Goal: Task Accomplishment & Management: Use online tool/utility

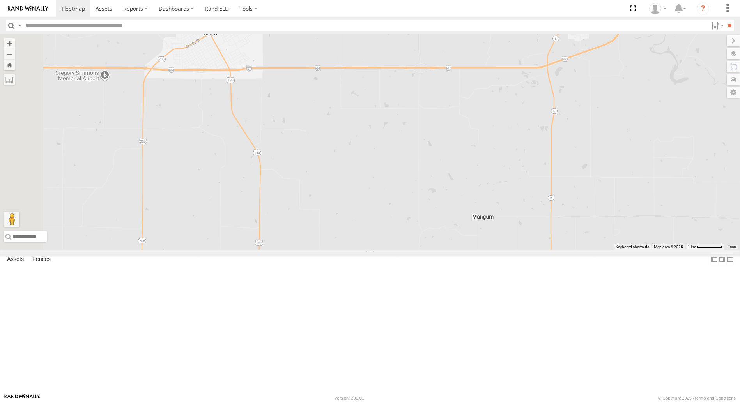
click at [0, 0] on div "361082" at bounding box center [0, 0] width 0 height 0
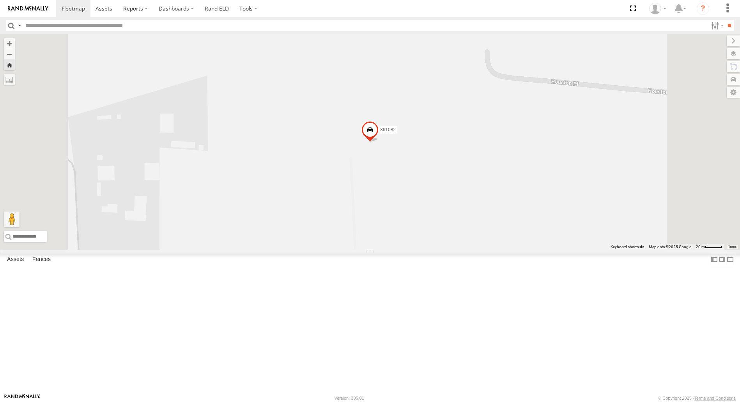
click at [379, 142] on span at bounding box center [369, 131] width 17 height 21
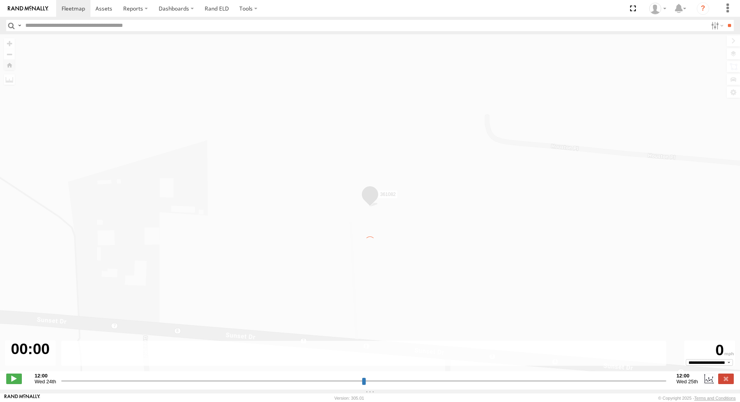
type input "**********"
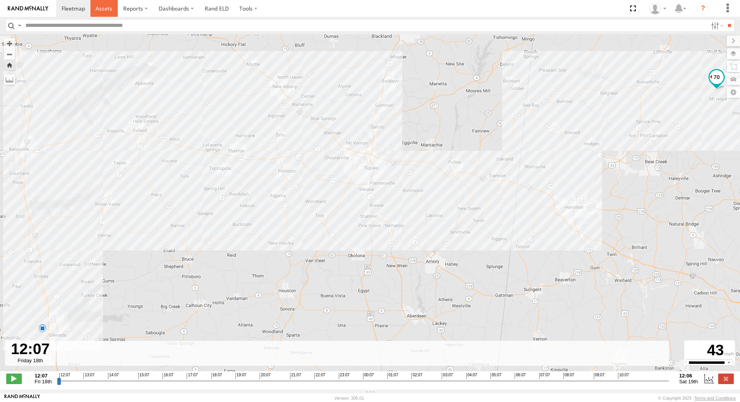
click at [107, 11] on span at bounding box center [104, 8] width 17 height 7
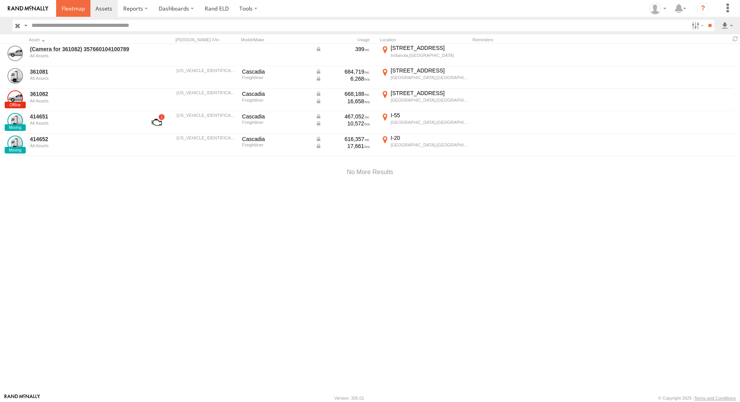
click at [72, 11] on span at bounding box center [73, 8] width 23 height 7
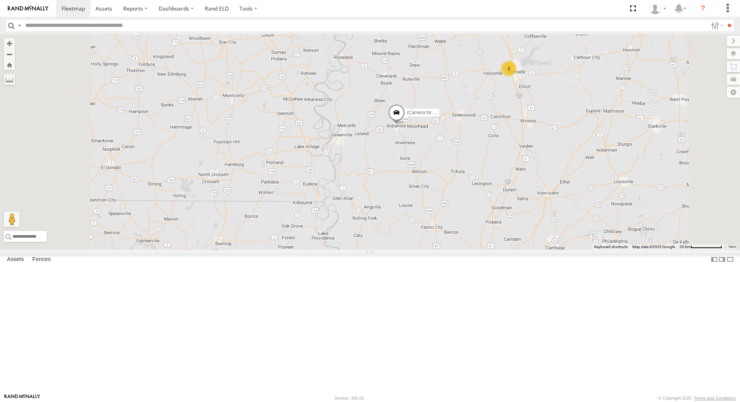
click at [0, 0] on div "All Assets" at bounding box center [0, 0] width 0 height 0
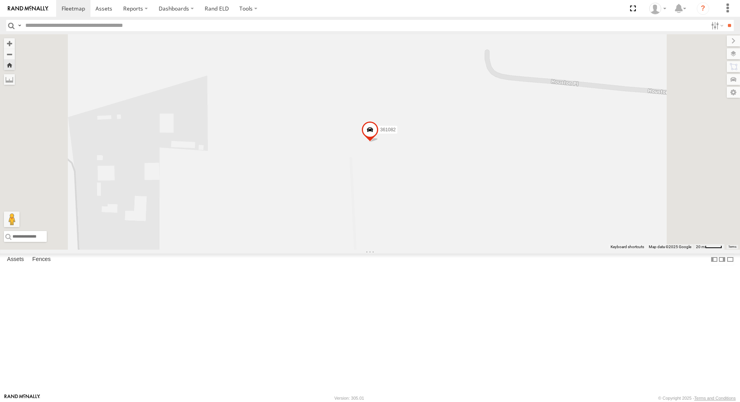
click at [379, 142] on span at bounding box center [369, 131] width 17 height 21
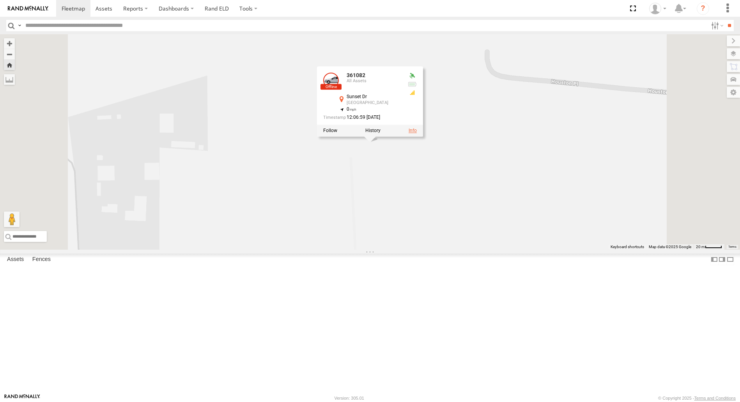
click at [417, 133] on link at bounding box center [413, 130] width 8 height 5
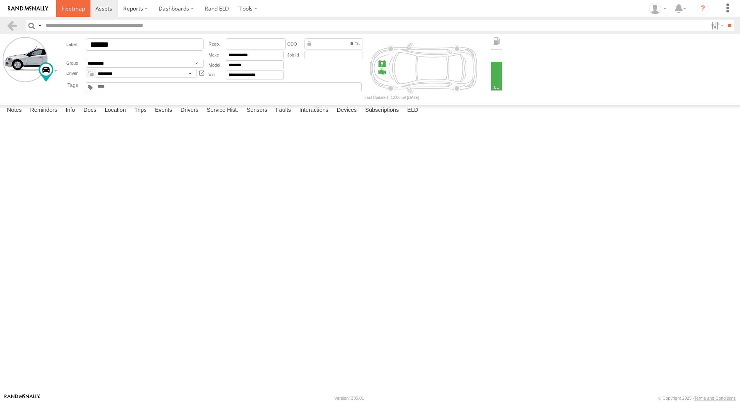
click at [74, 12] on span at bounding box center [73, 8] width 23 height 7
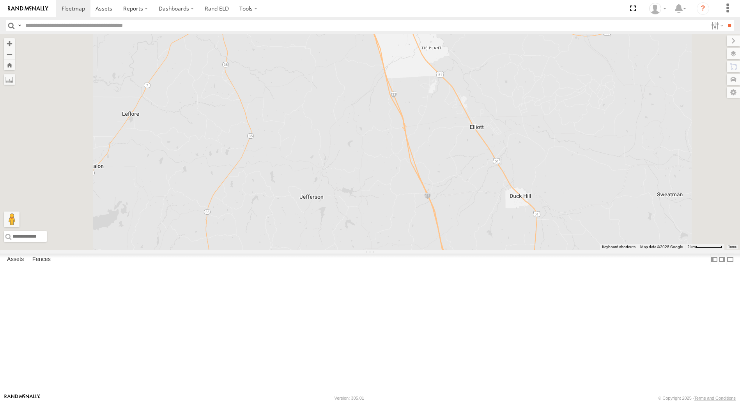
click at [0, 0] on span at bounding box center [0, 0] width 0 height 0
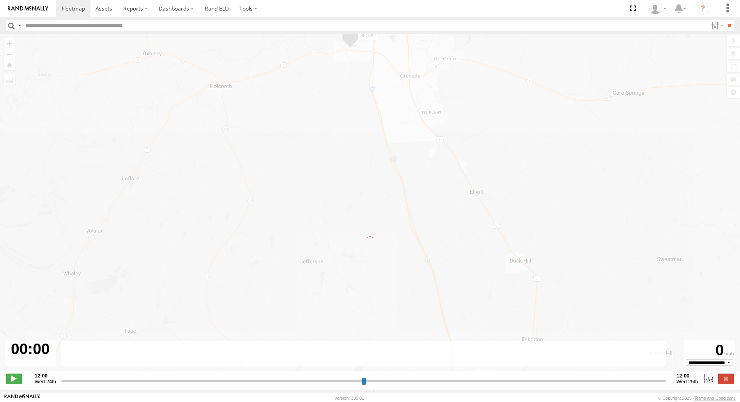
type input "**********"
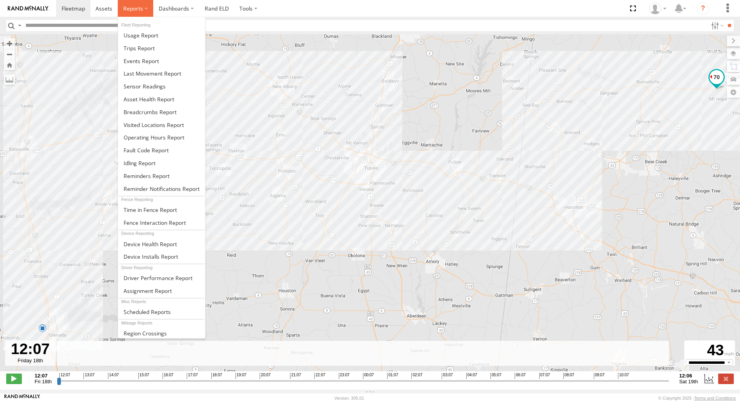
click at [138, 5] on span at bounding box center [133, 8] width 20 height 7
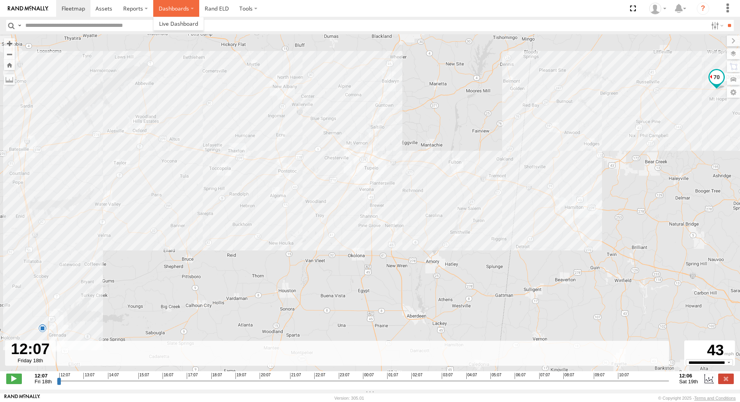
click at [173, 8] on label "Dashboards" at bounding box center [176, 8] width 46 height 17
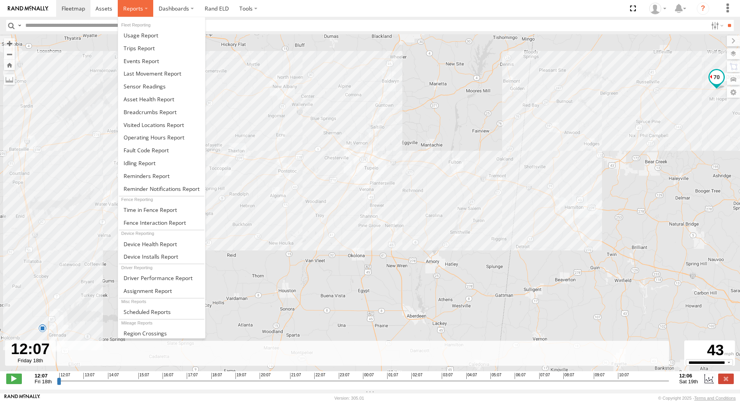
click at [139, 10] on span at bounding box center [133, 8] width 20 height 7
click at [142, 49] on span at bounding box center [139, 47] width 31 height 7
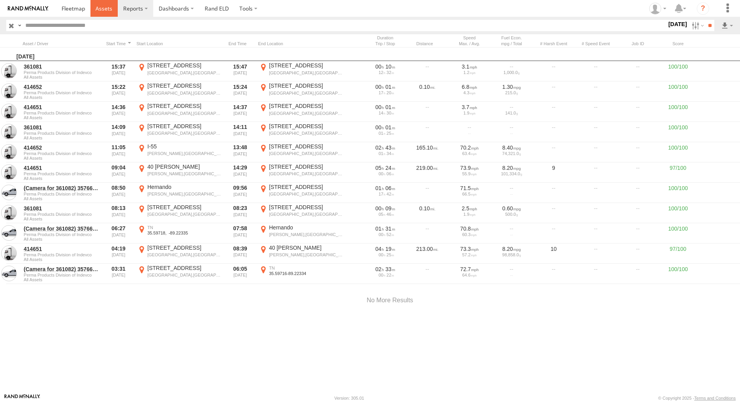
click at [104, 10] on span at bounding box center [104, 8] width 17 height 7
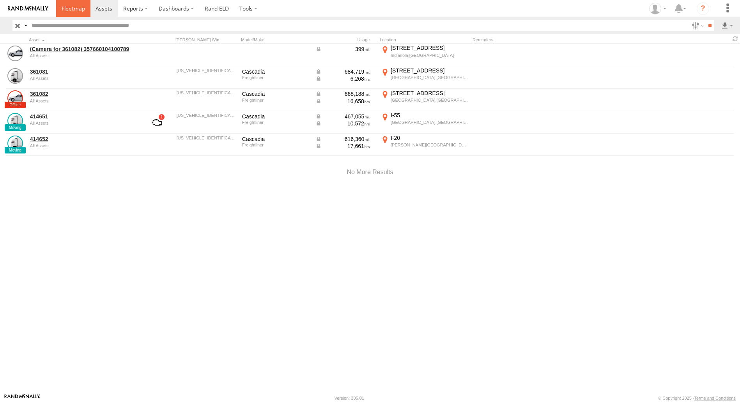
click at [74, 7] on span at bounding box center [73, 8] width 23 height 7
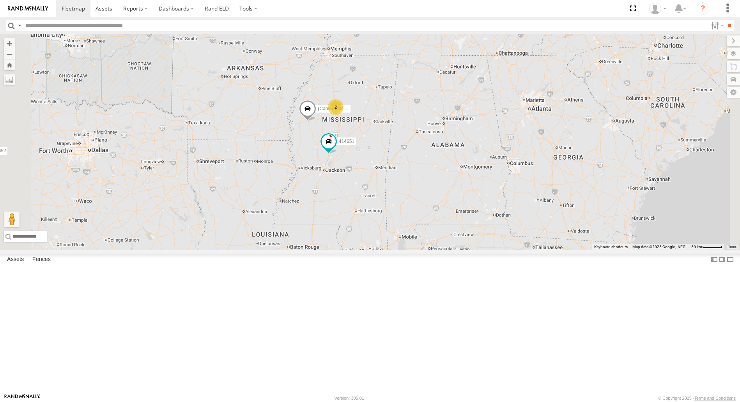
click at [0, 0] on div at bounding box center [0, 0] width 0 height 0
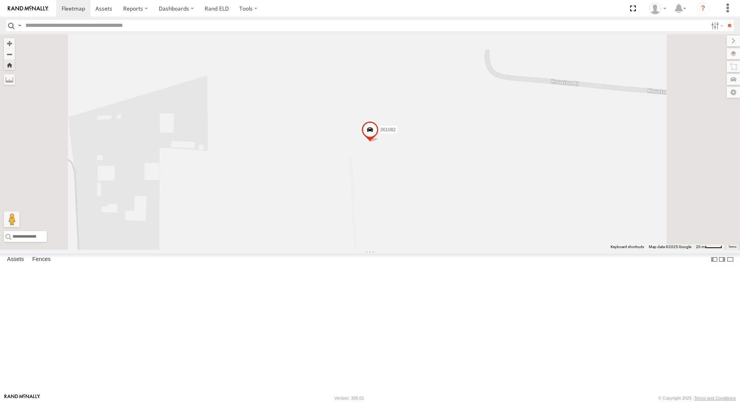
click at [379, 142] on span at bounding box center [369, 131] width 17 height 21
click at [423, 136] on div at bounding box center [370, 131] width 106 height 12
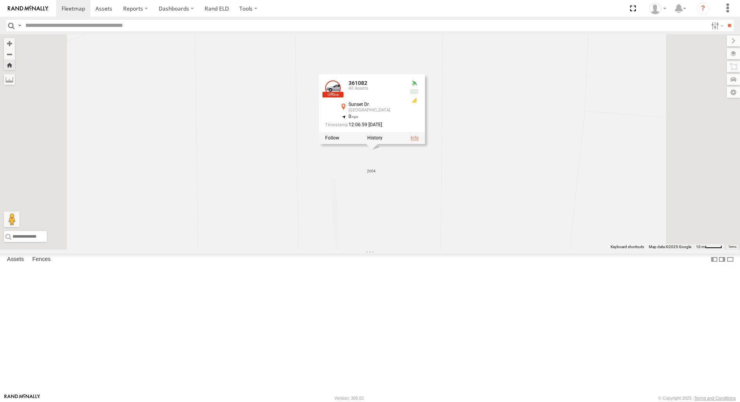
click at [419, 141] on link at bounding box center [415, 137] width 8 height 5
